Goal: Task Accomplishment & Management: Manage account settings

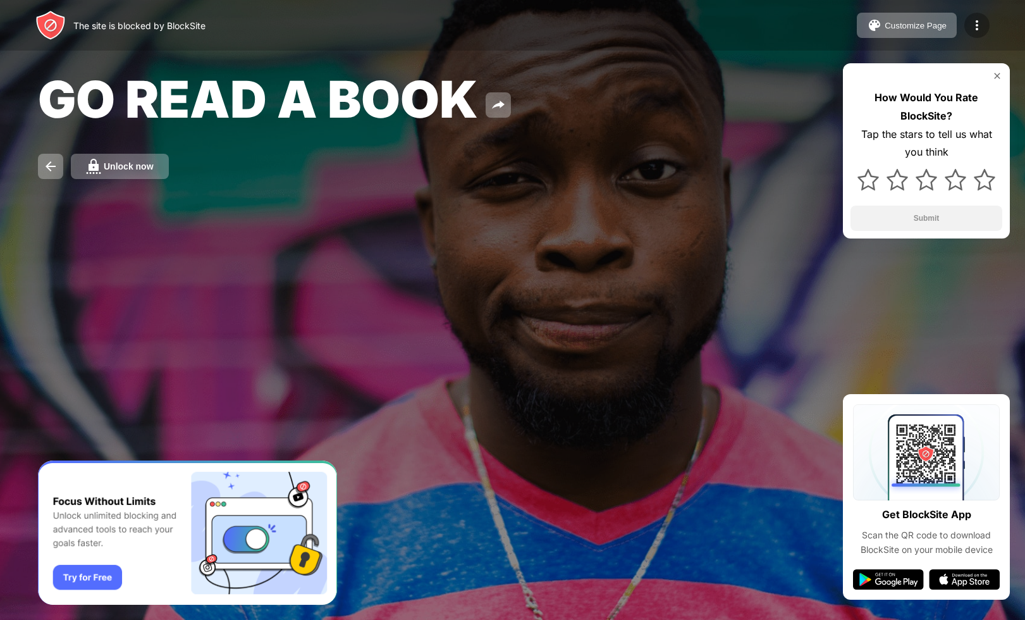
click at [968, 22] on div at bounding box center [976, 25] width 25 height 25
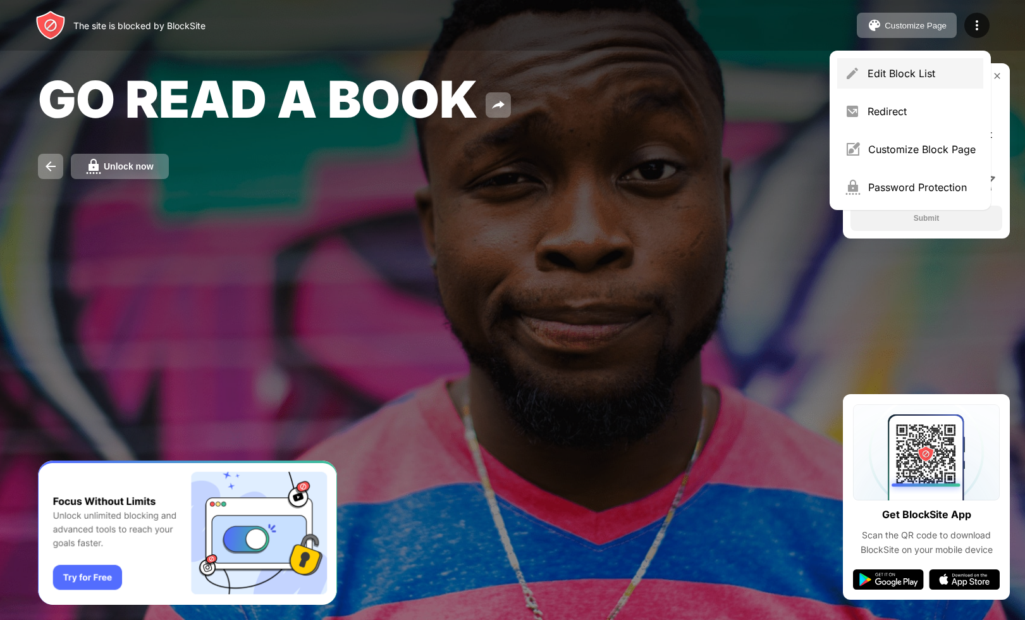
click at [891, 72] on div "Edit Block List" at bounding box center [921, 73] width 108 height 13
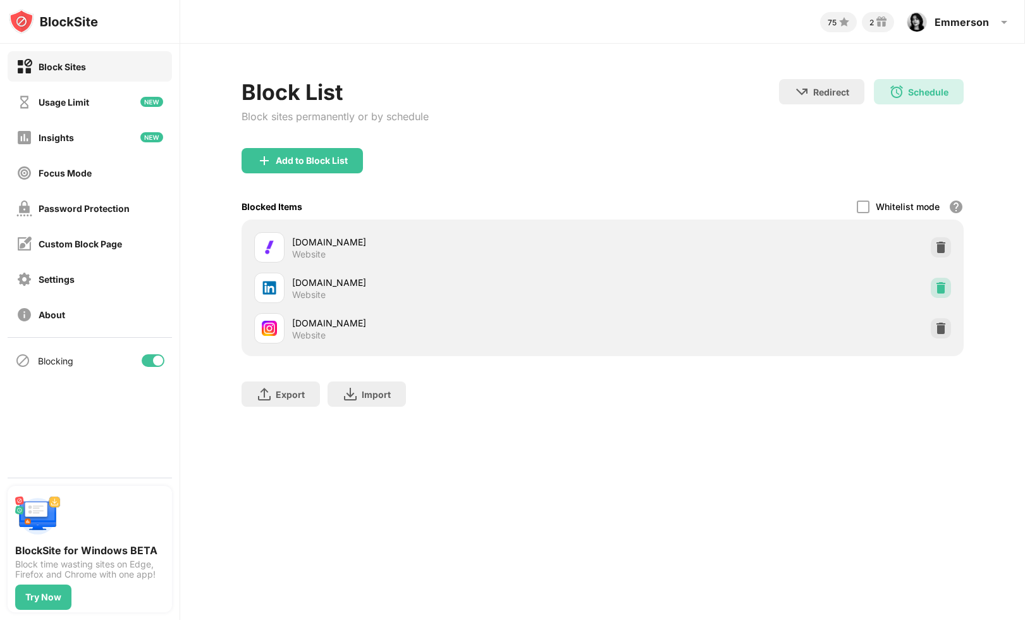
click at [936, 286] on img at bounding box center [940, 287] width 13 height 13
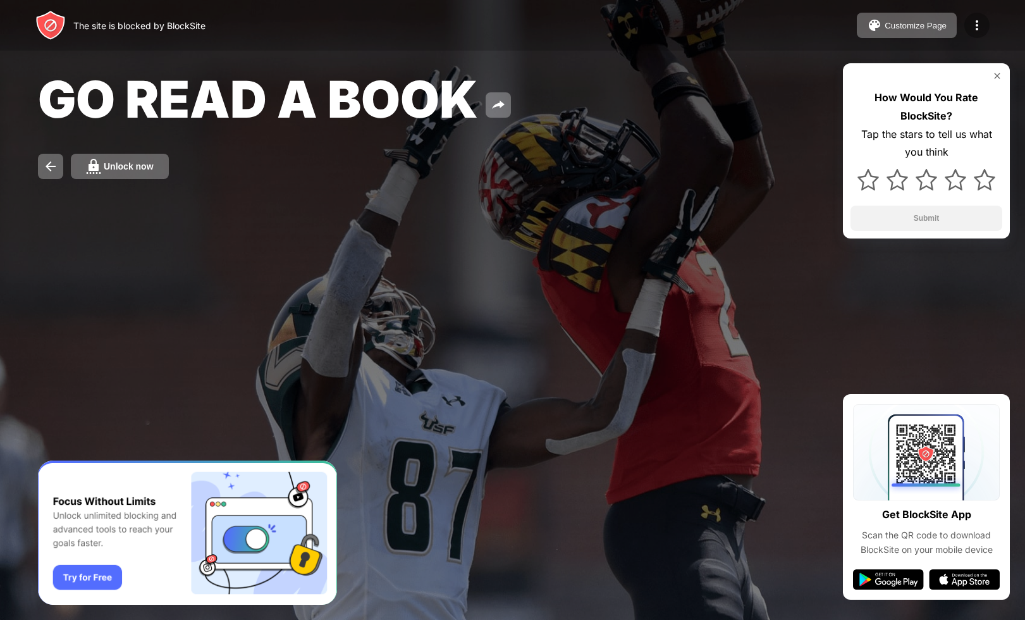
click at [975, 25] on img at bounding box center [976, 25] width 15 height 15
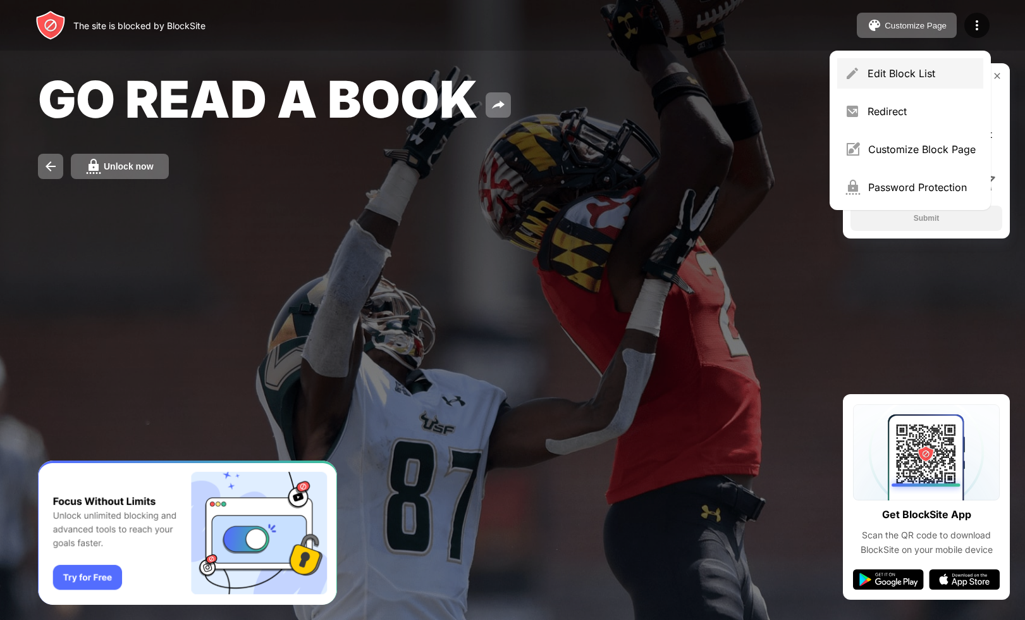
click at [921, 72] on div "Edit Block List" at bounding box center [921, 73] width 108 height 13
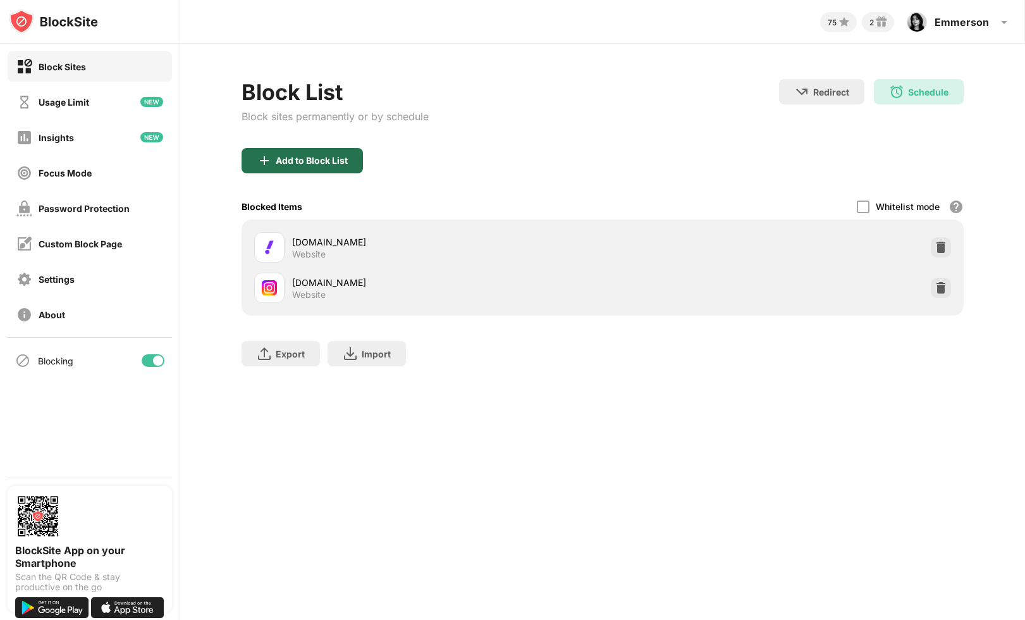
click at [337, 164] on div "Add to Block List" at bounding box center [312, 161] width 72 height 10
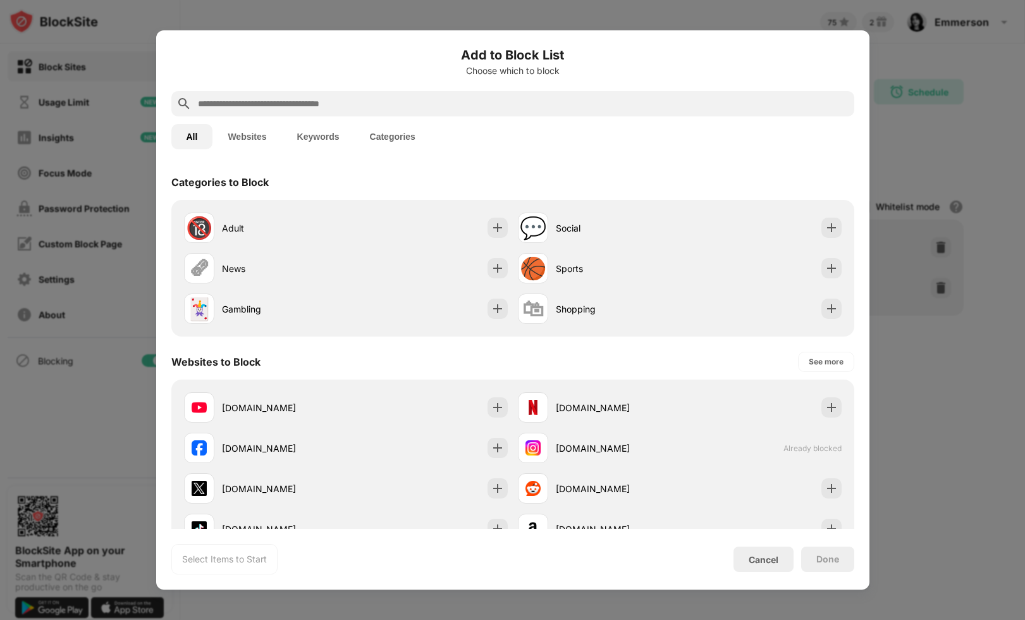
click at [368, 111] on div at bounding box center [512, 103] width 683 height 25
click at [365, 104] on input "text" at bounding box center [523, 103] width 652 height 15
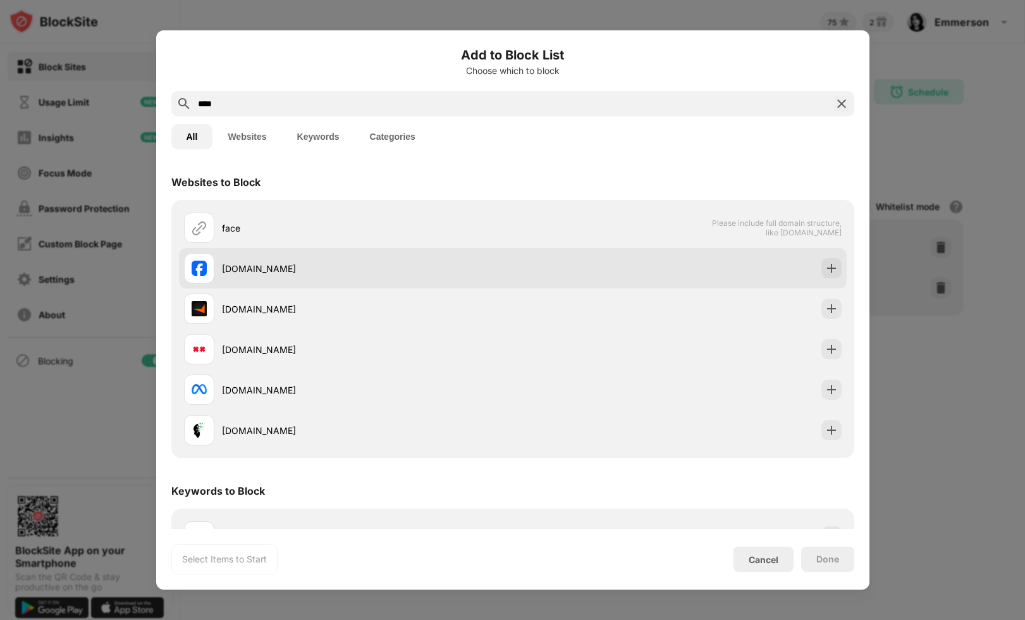
type input "****"
click at [485, 255] on div "facebook.com" at bounding box center [348, 268] width 329 height 30
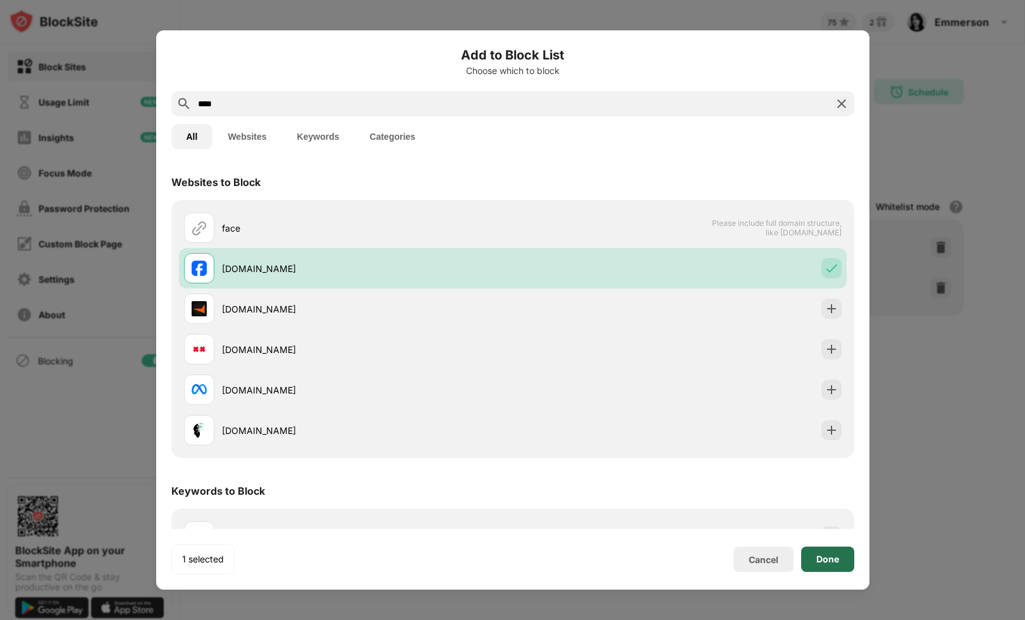
click at [819, 554] on div "Done" at bounding box center [827, 559] width 23 height 10
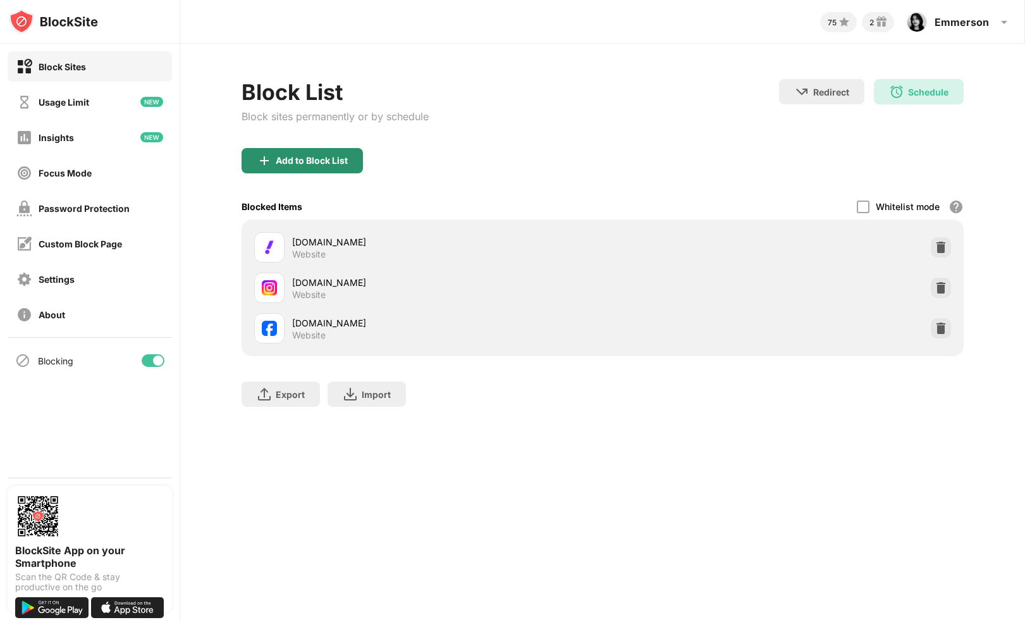
click at [336, 162] on div "Add to Block List" at bounding box center [312, 161] width 72 height 10
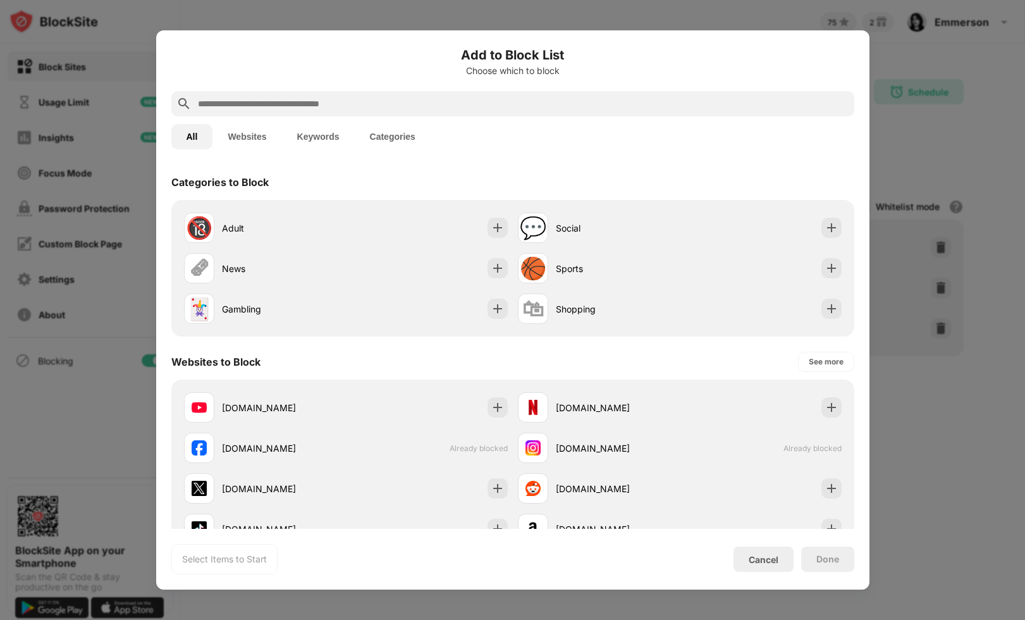
click at [374, 104] on input "text" at bounding box center [523, 103] width 652 height 15
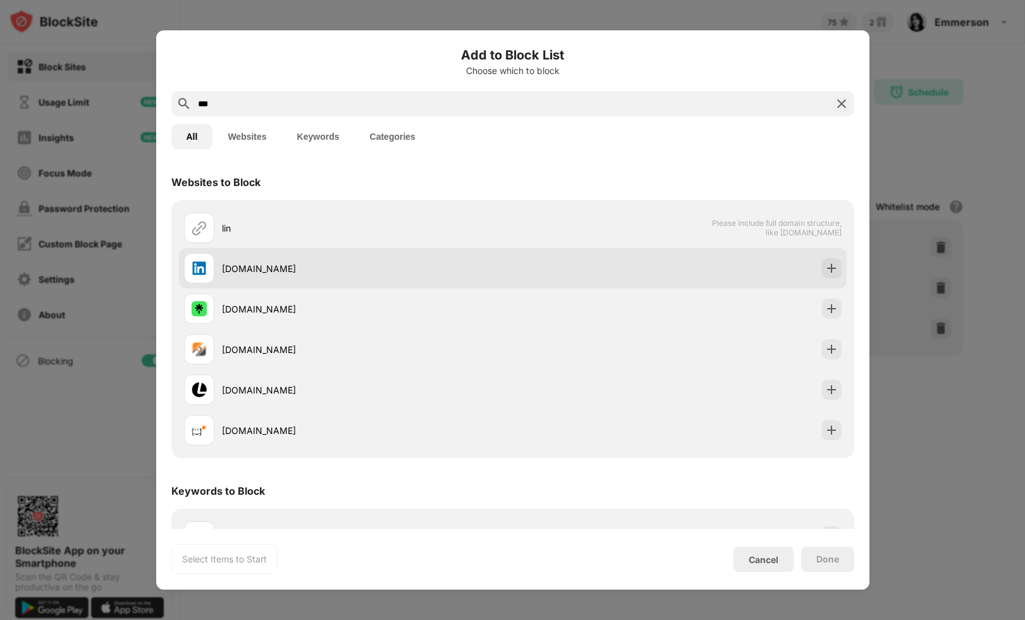
type input "***"
click at [496, 252] on div "[DOMAIN_NAME]" at bounding box center [513, 268] width 668 height 40
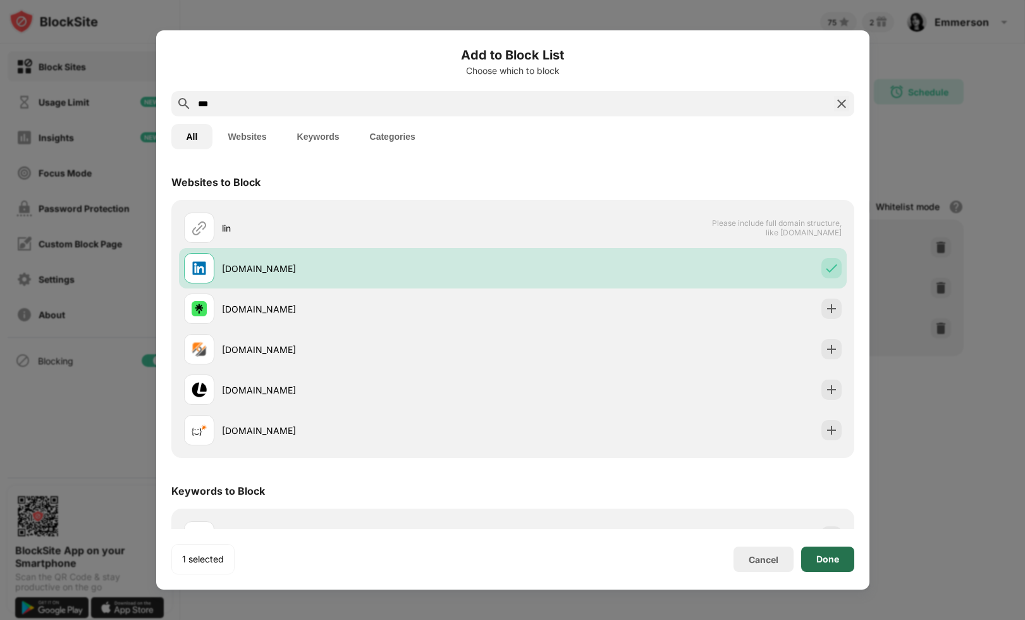
click at [821, 566] on div "Done" at bounding box center [827, 558] width 53 height 25
